Goal: Task Accomplishment & Management: Manage account settings

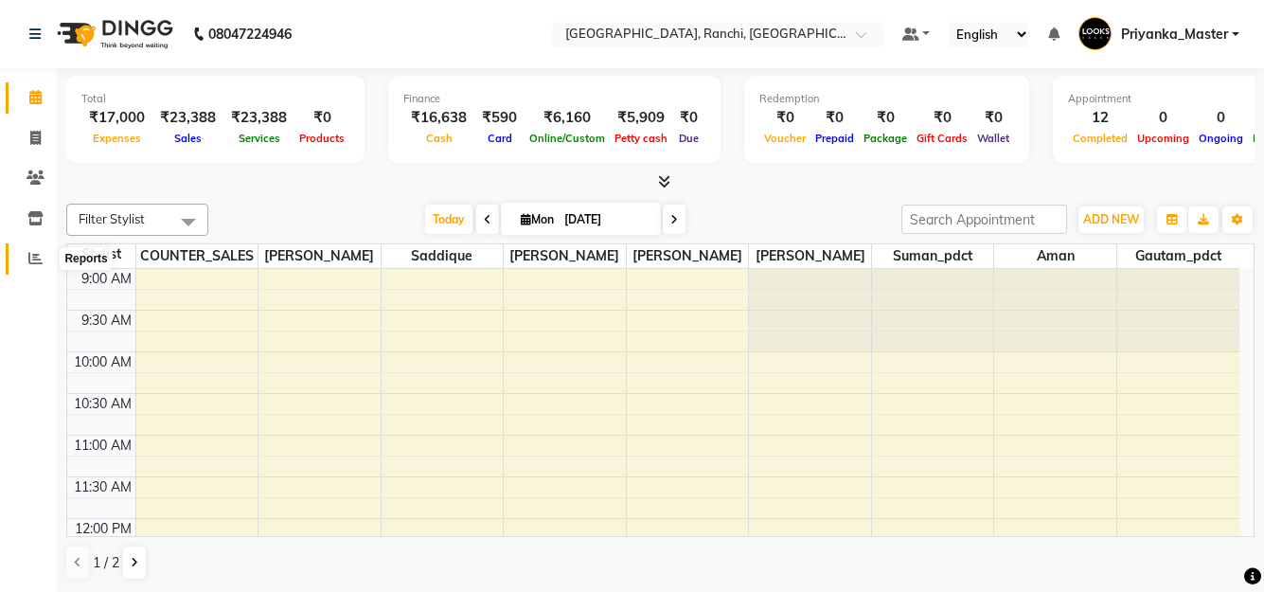
click at [34, 257] on icon at bounding box center [35, 258] width 14 height 14
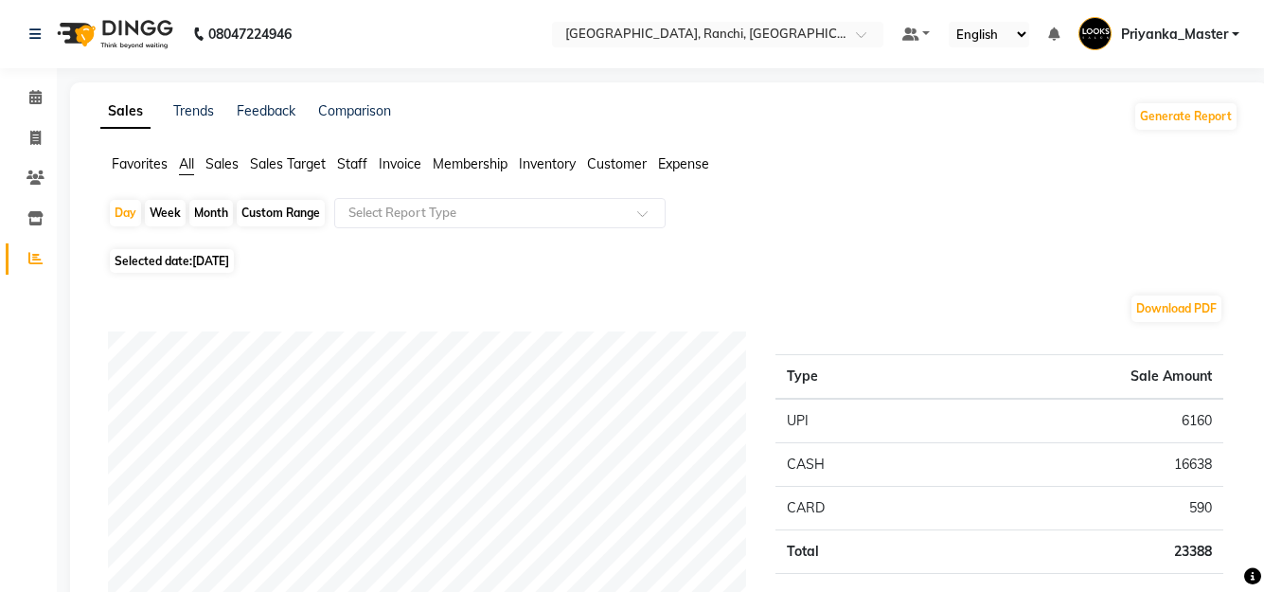
click at [677, 168] on span "Expense" at bounding box center [683, 163] width 51 height 17
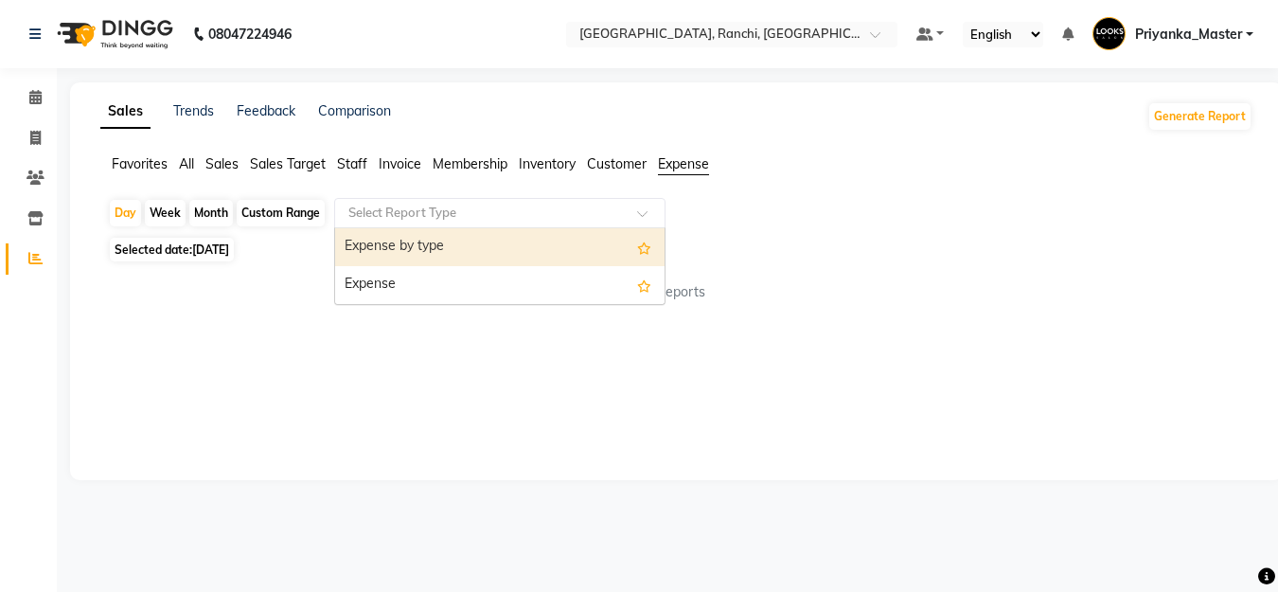
click at [457, 215] on input "text" at bounding box center [481, 213] width 273 height 19
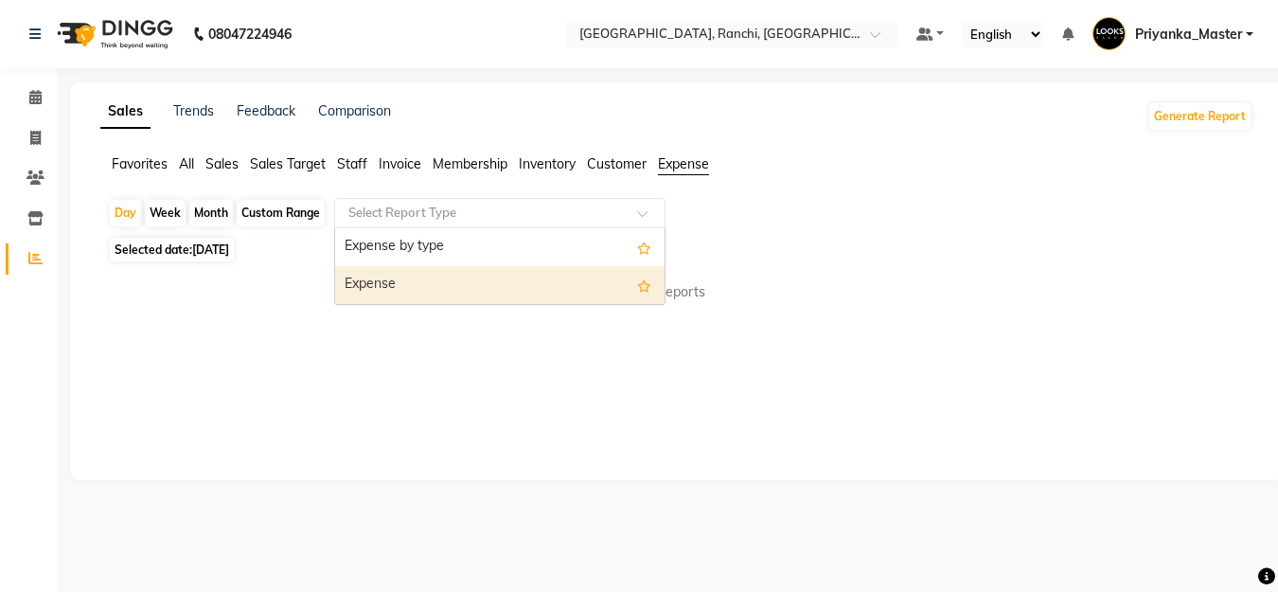
click at [447, 276] on div "Expense" at bounding box center [499, 285] width 329 height 38
select select "full_report"
select select "csv"
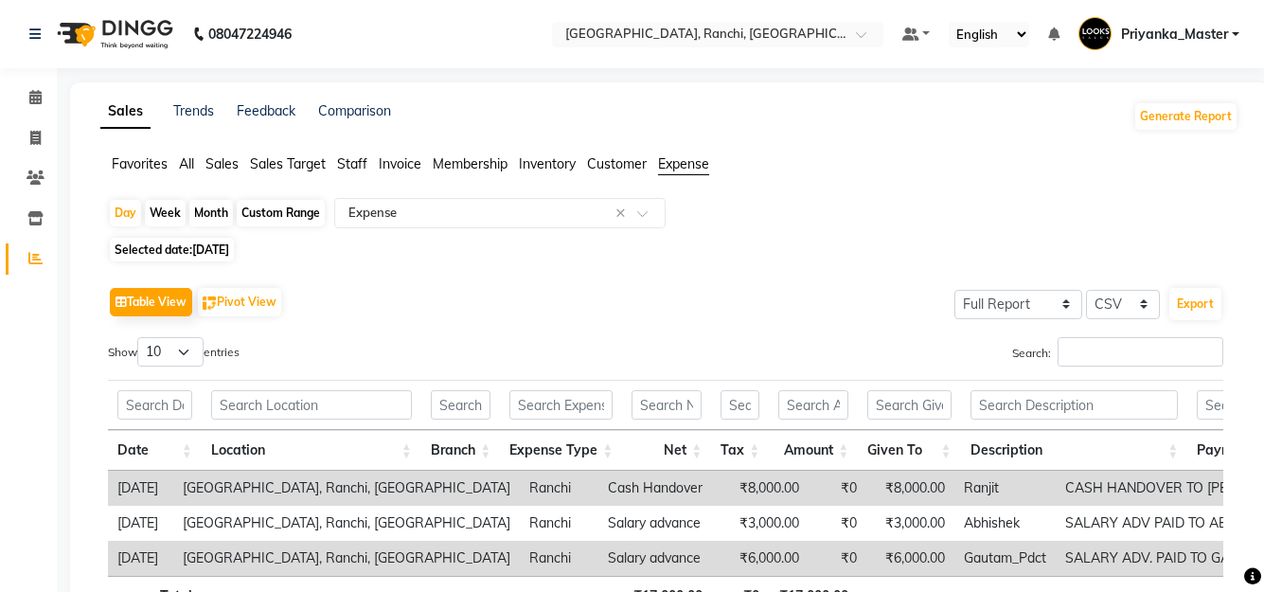
click at [842, 147] on div "Sales Trends Feedback Comparison Generate Report Favorites All Sales Sales Targ…" at bounding box center [669, 386] width 1198 height 608
click at [40, 97] on icon at bounding box center [35, 97] width 12 height 14
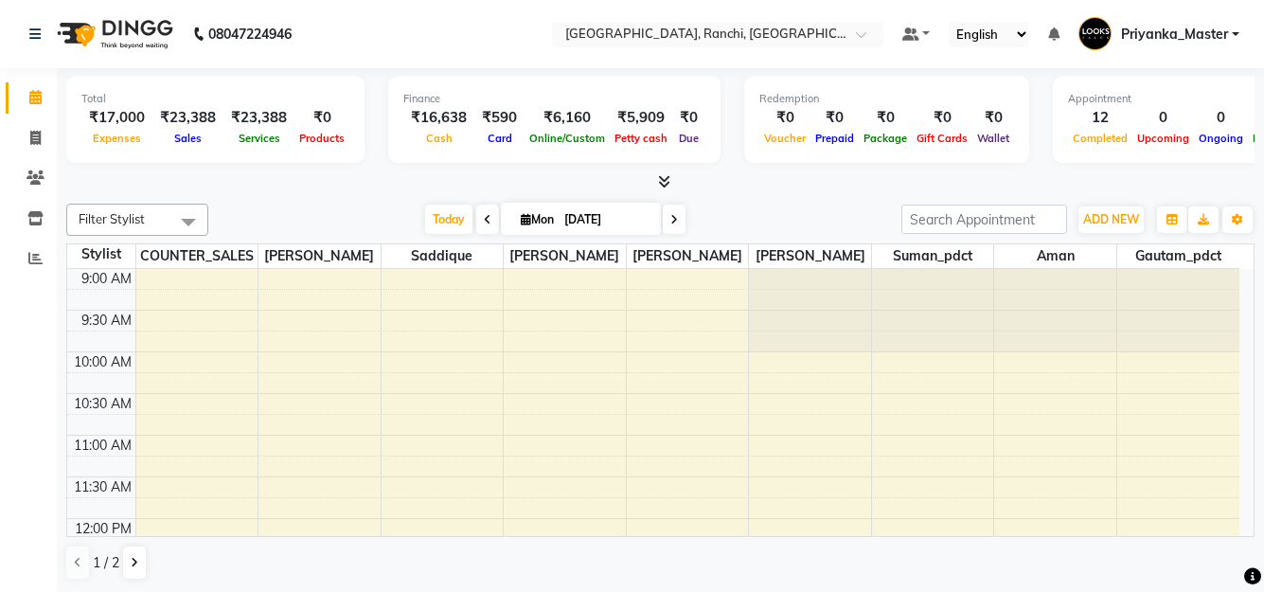
click at [664, 173] on span at bounding box center [660, 182] width 20 height 20
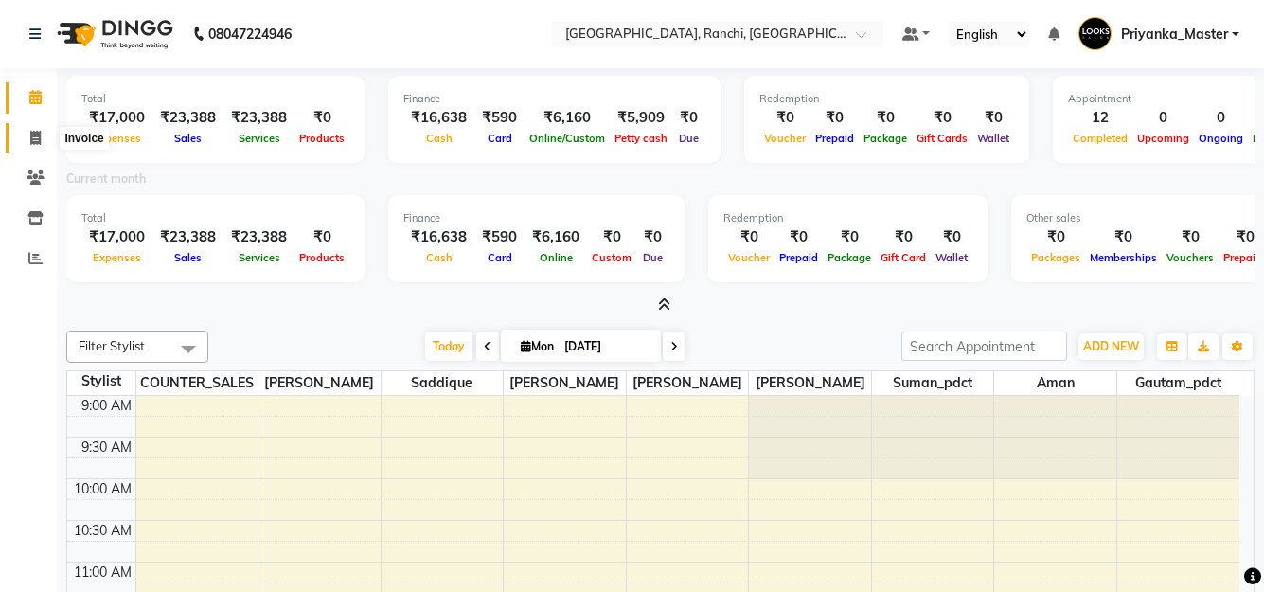
click at [33, 140] on icon at bounding box center [35, 138] width 10 height 14
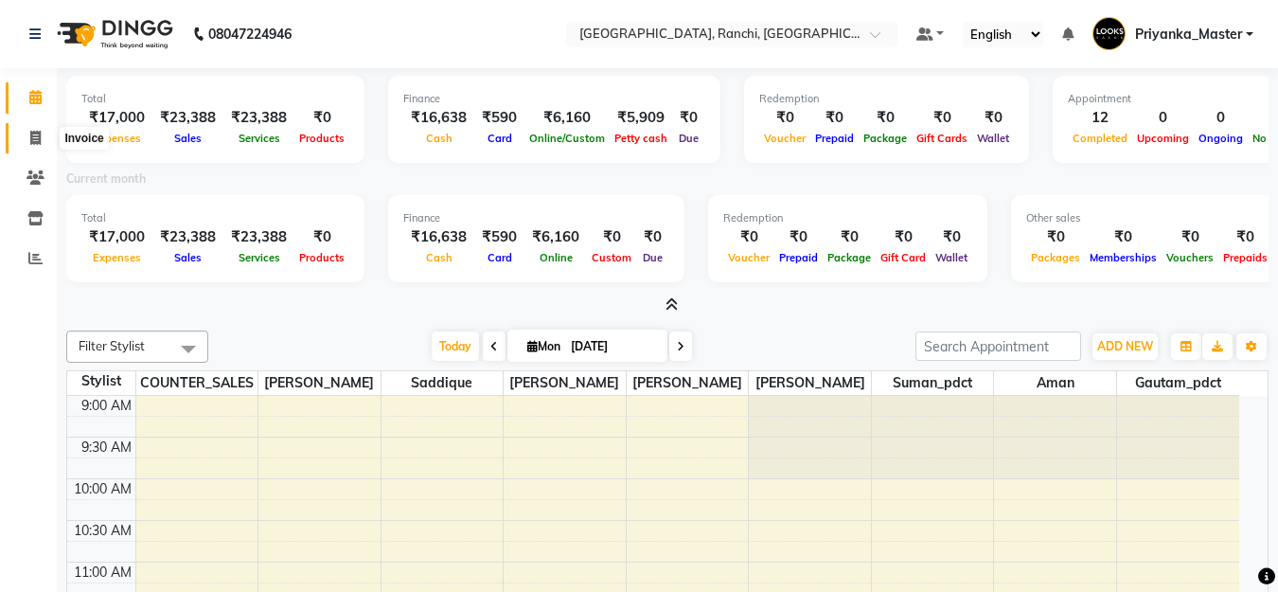
select select "6463"
select select "service"
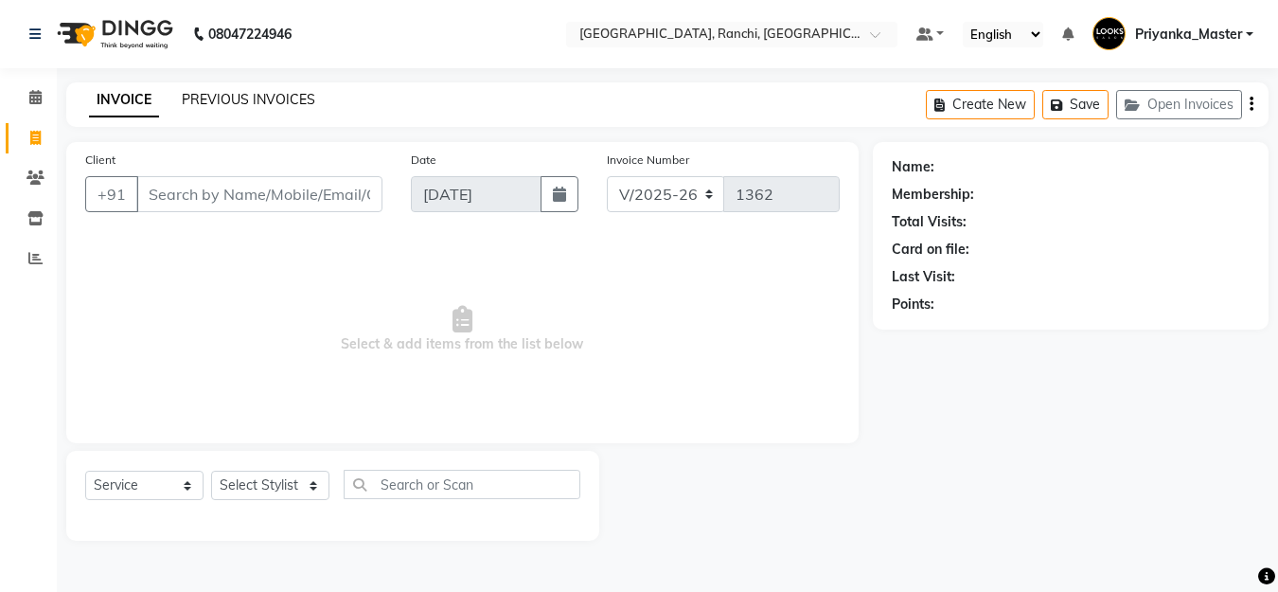
click at [270, 98] on link "PREVIOUS INVOICES" at bounding box center [248, 99] width 133 height 17
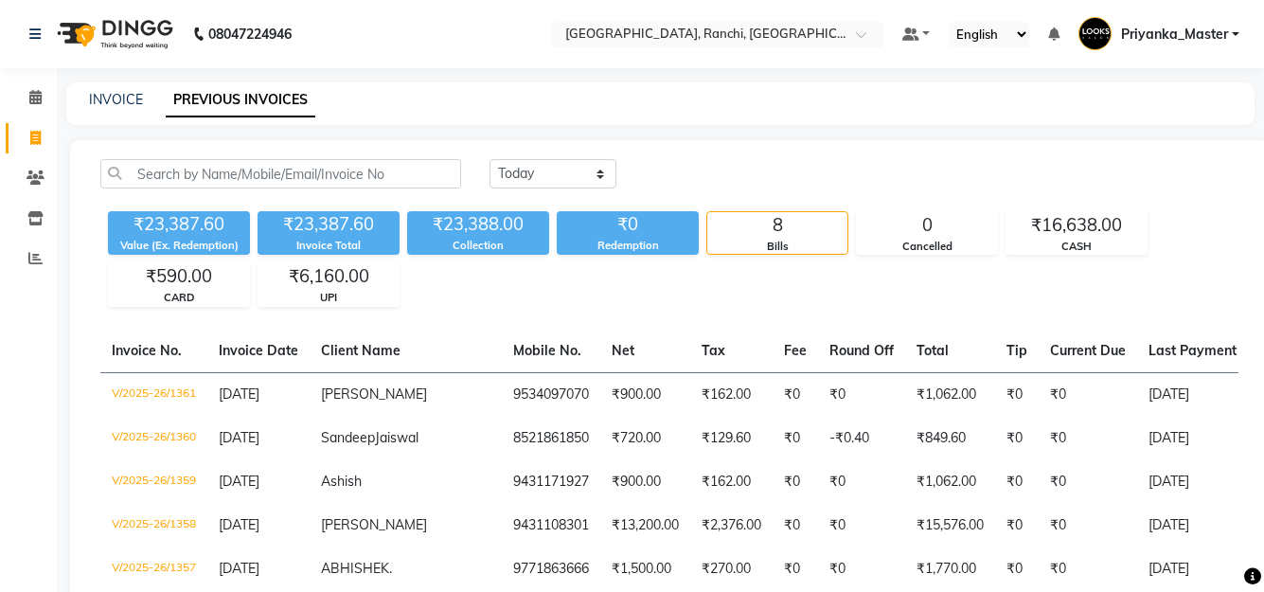
click at [488, 86] on div "INVOICE PREVIOUS INVOICES" at bounding box center [660, 103] width 1188 height 43
click at [35, 106] on span at bounding box center [35, 98] width 33 height 22
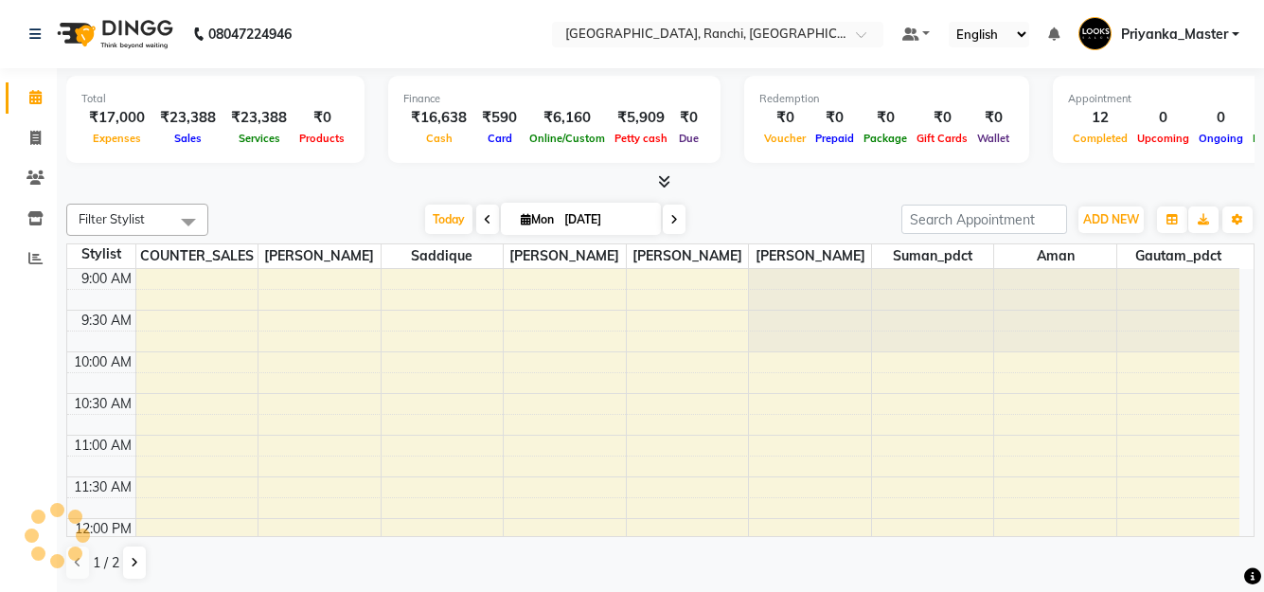
scroll to position [696, 0]
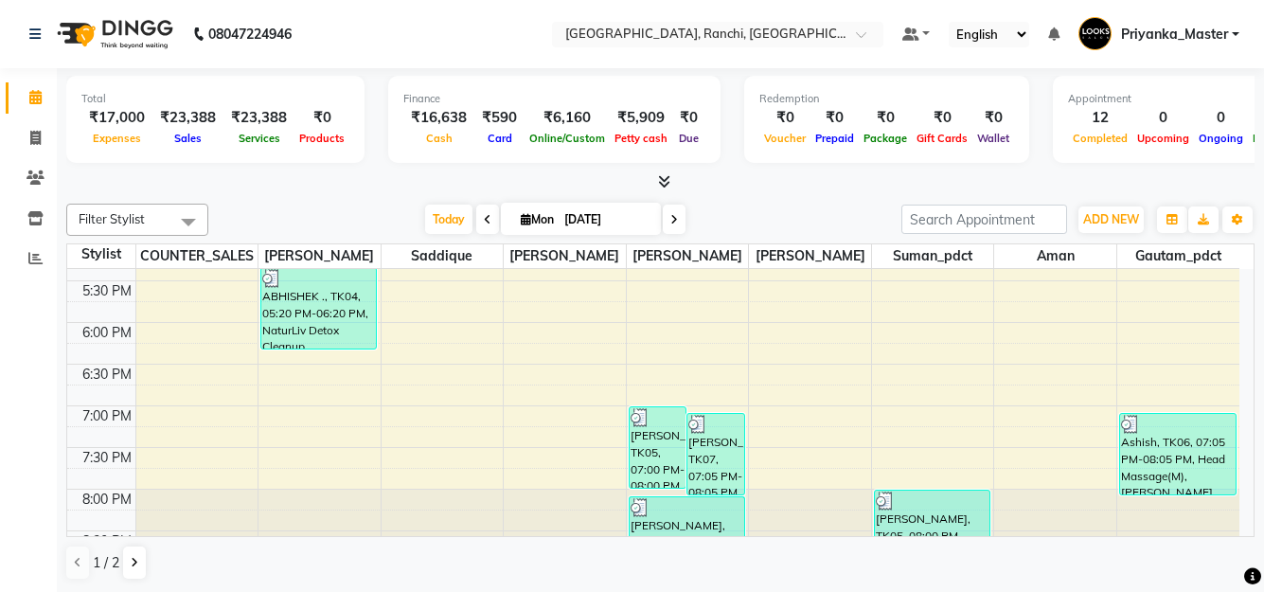
click at [669, 182] on icon at bounding box center [664, 181] width 12 height 14
